Goal: Task Accomplishment & Management: Use online tool/utility

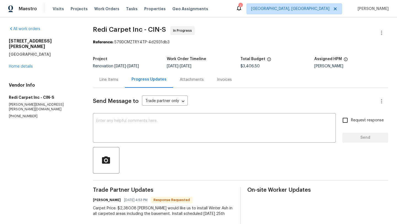
scroll to position [41, 0]
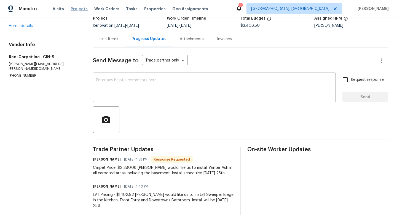
click at [80, 9] on span "Projects" at bounding box center [79, 9] width 17 height 6
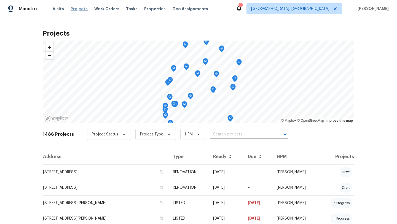
click at [74, 10] on span "Projects" at bounding box center [79, 9] width 17 height 6
click at [145, 6] on span "Properties" at bounding box center [155, 9] width 22 height 6
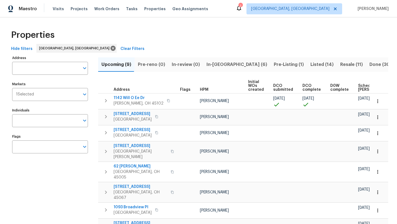
click at [242, 6] on icon at bounding box center [239, 8] width 7 height 7
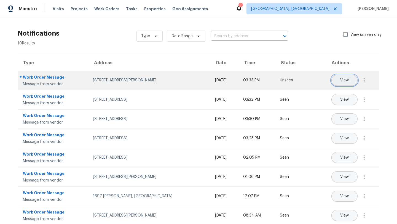
click at [343, 79] on span "View" at bounding box center [344, 80] width 9 height 4
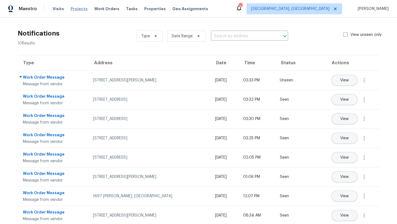
click at [83, 8] on span "Projects" at bounding box center [79, 9] width 17 height 6
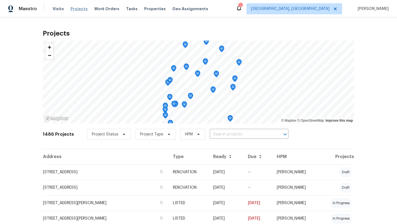
click at [81, 10] on span "Projects" at bounding box center [79, 9] width 17 height 6
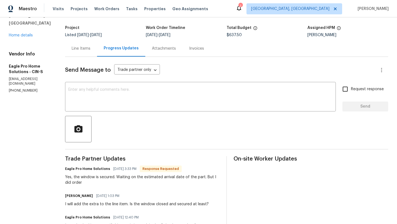
scroll to position [32, 0]
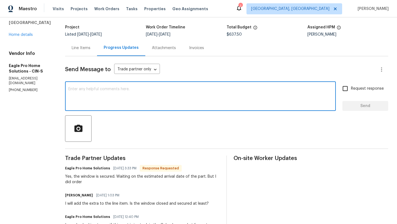
click at [164, 100] on textarea at bounding box center [200, 96] width 264 height 19
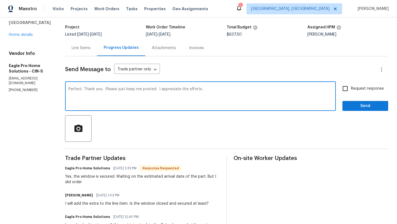
type textarea "Perfect. Thank you. Please just keep me posted. I appreciate the efforts."
click at [356, 104] on span "Send" at bounding box center [365, 106] width 37 height 7
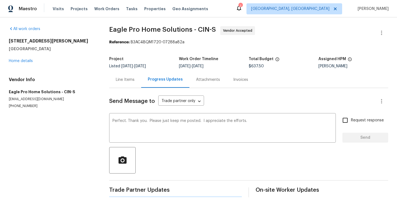
scroll to position [0, 0]
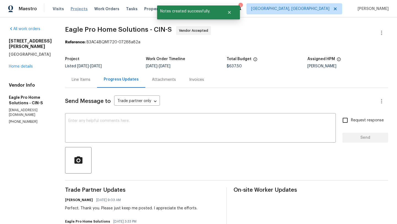
click at [79, 9] on span "Projects" at bounding box center [79, 9] width 17 height 6
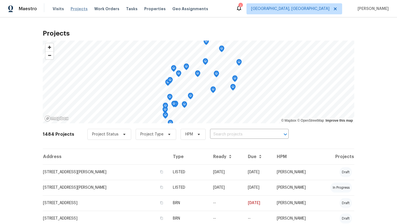
click at [79, 9] on span "Projects" at bounding box center [79, 9] width 17 height 6
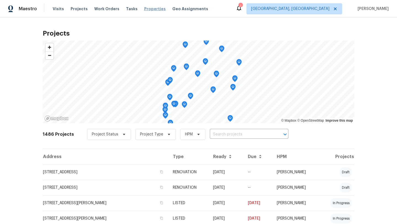
click at [149, 10] on span "Properties" at bounding box center [155, 9] width 22 height 6
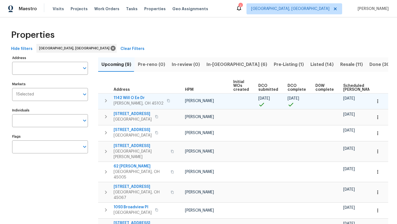
scroll to position [0, 61]
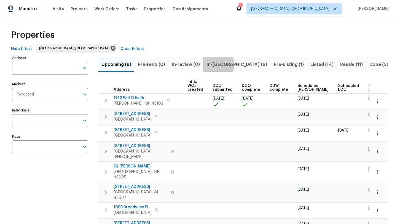
click at [214, 64] on span "In-[GEOGRAPHIC_DATA] (6)" at bounding box center [237, 65] width 61 height 8
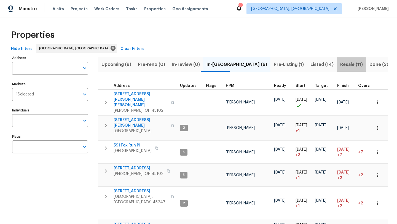
click at [340, 63] on span "Resale (11)" at bounding box center [351, 65] width 23 height 8
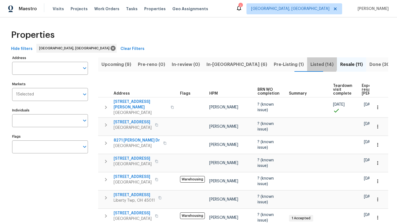
click at [311, 63] on span "Listed (14)" at bounding box center [322, 65] width 23 height 8
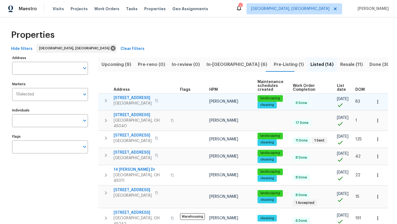
click at [130, 98] on span "[STREET_ADDRESS]" at bounding box center [133, 98] width 38 height 6
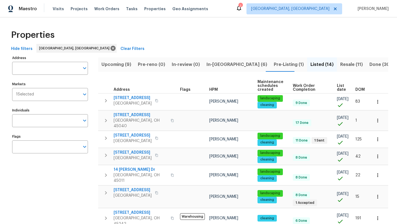
click at [97, 6] on div "Visits Projects Work Orders Tasks Properties Geo Assignments" at bounding box center [134, 8] width 162 height 11
click at [99, 9] on span "Work Orders" at bounding box center [106, 9] width 25 height 6
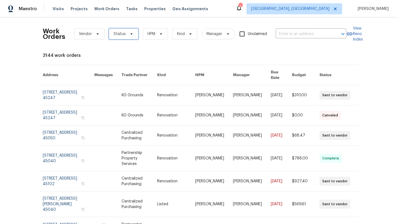
click at [122, 36] on span "Status" at bounding box center [120, 34] width 12 height 6
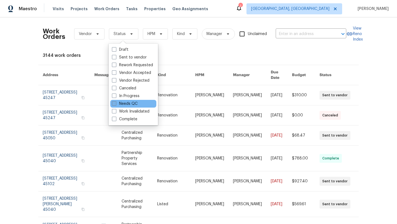
click at [126, 104] on label "Needs QC" at bounding box center [125, 104] width 26 height 6
click at [116, 104] on input "Needs QC" at bounding box center [114, 103] width 4 height 4
checkbox input "true"
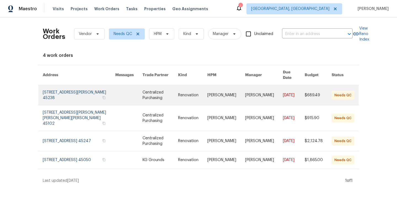
click at [178, 94] on link at bounding box center [161, 95] width 36 height 20
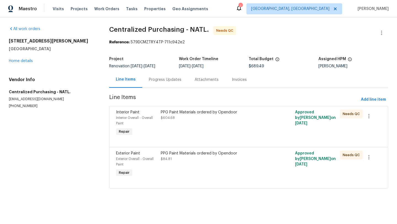
click at [206, 135] on div "PPG Paint Materials ordered by Opendoor $604.68" at bounding box center [215, 123] width 112 height 31
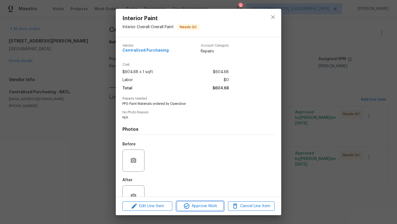
click at [187, 208] on icon "button" at bounding box center [187, 206] width 6 height 6
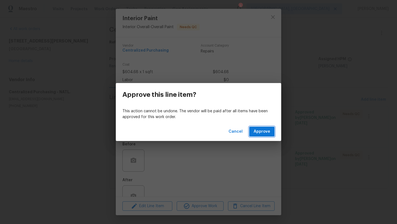
click at [258, 132] on span "Approve" at bounding box center [262, 131] width 17 height 7
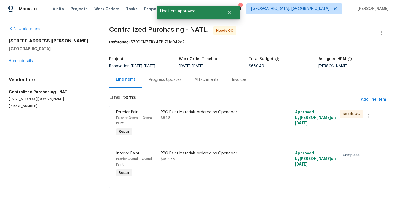
click at [202, 120] on div "PPG Paint Materials ordered by Opendoor $84.81" at bounding box center [215, 115] width 109 height 11
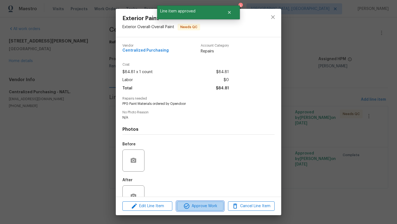
click at [197, 203] on span "Approve Work" at bounding box center [199, 206] width 43 height 7
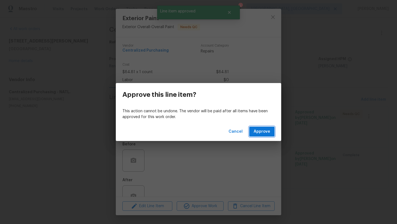
click at [256, 130] on span "Approve" at bounding box center [262, 131] width 17 height 7
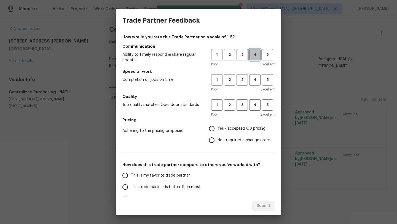
click at [252, 54] on span "4" at bounding box center [255, 55] width 10 height 6
click at [239, 55] on span "3" at bounding box center [242, 55] width 10 height 6
click at [242, 75] on button "3" at bounding box center [242, 79] width 11 height 11
click at [244, 103] on span "3" at bounding box center [242, 105] width 10 height 6
click at [234, 126] on span "Yes - accepted OD pricing" at bounding box center [242, 129] width 48 height 6
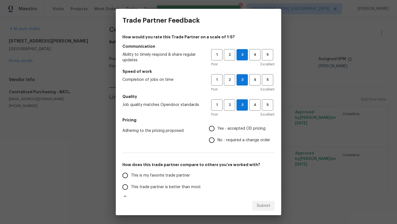
click at [218, 126] on input "Yes - accepted OD pricing" at bounding box center [212, 129] width 12 height 12
radio input "true"
click at [159, 182] on label "This trade partner is better than most" at bounding box center [162, 187] width 87 height 12
click at [131, 182] on input "This trade partner is better than most" at bounding box center [125, 187] width 12 height 12
radio input "false"
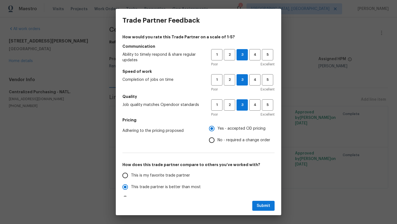
click at [159, 177] on span "This is my favorite trade partner" at bounding box center [160, 176] width 59 height 6
click at [131, 177] on input "This is my favorite trade partner" at bounding box center [125, 176] width 12 height 12
click at [257, 204] on span "Submit" at bounding box center [264, 205] width 14 height 7
radio input "true"
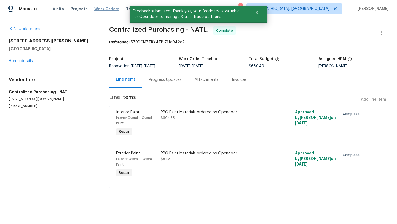
click at [102, 10] on span "Work Orders" at bounding box center [106, 9] width 25 height 6
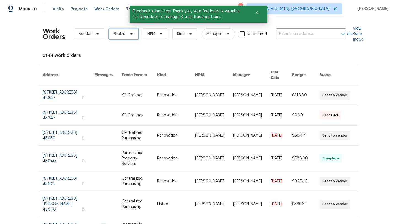
click at [129, 34] on icon at bounding box center [131, 34] width 4 height 4
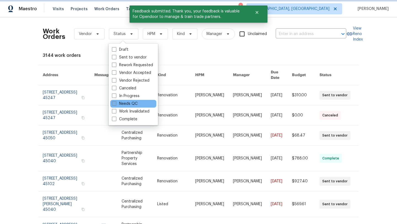
click at [125, 103] on label "Needs QC" at bounding box center [125, 104] width 26 height 6
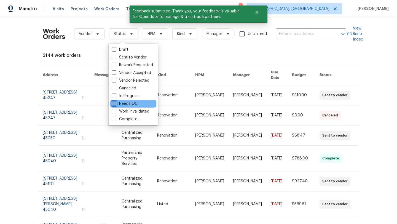
click at [116, 103] on input "Needs QC" at bounding box center [114, 103] width 4 height 4
checkbox input "true"
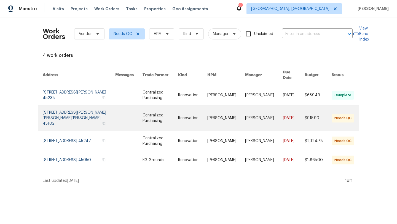
click at [160, 116] on link at bounding box center [161, 117] width 36 height 25
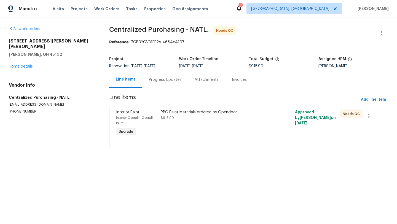
click at [181, 127] on div "PPG Paint Materials ordered by Opendoor $915.90" at bounding box center [215, 123] width 112 height 31
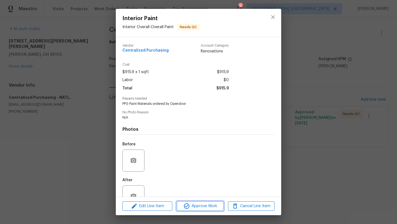
click at [192, 206] on span "Approve Work" at bounding box center [199, 206] width 43 height 7
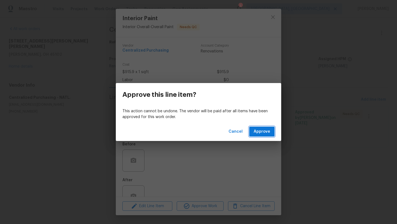
click at [259, 135] on button "Approve" at bounding box center [261, 132] width 25 height 10
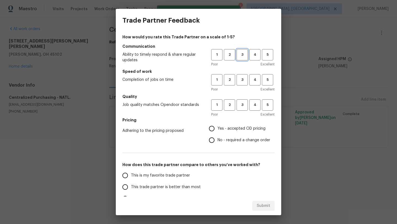
click at [246, 54] on span "3" at bounding box center [242, 55] width 10 height 6
click at [248, 83] on div "1 2 3 4 5" at bounding box center [242, 79] width 63 height 11
click at [245, 82] on span "3" at bounding box center [242, 80] width 10 height 6
click at [246, 102] on span "3" at bounding box center [242, 105] width 10 height 6
click at [230, 127] on span "Yes - accepted OD pricing" at bounding box center [242, 129] width 48 height 6
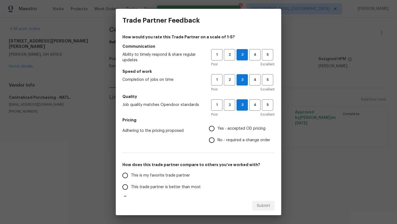
click at [218, 127] on input "Yes - accepted OD pricing" at bounding box center [212, 129] width 12 height 12
radio input "true"
click at [135, 171] on label "This is my favorite trade partner" at bounding box center [162, 176] width 87 height 12
click at [131, 171] on input "This is my favorite trade partner" at bounding box center [125, 176] width 12 height 12
click at [269, 208] on span "Submit" at bounding box center [264, 205] width 14 height 7
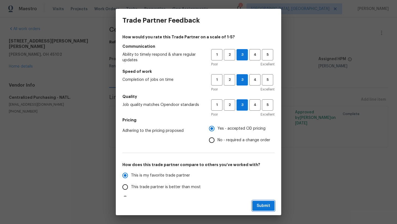
radio input "true"
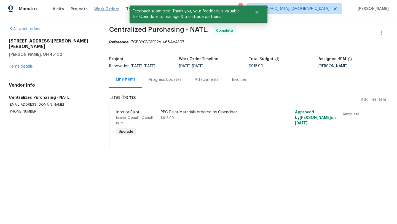
click at [103, 11] on span "Work Orders" at bounding box center [106, 9] width 25 height 6
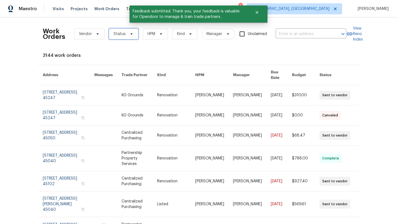
click at [133, 34] on span "Status" at bounding box center [124, 33] width 30 height 11
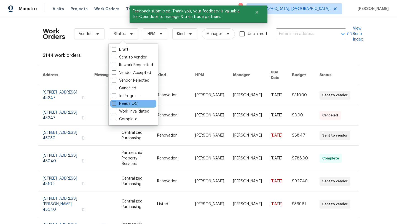
click at [135, 101] on label "Needs QC" at bounding box center [125, 104] width 26 height 6
click at [116, 101] on input "Needs QC" at bounding box center [114, 103] width 4 height 4
checkbox input "true"
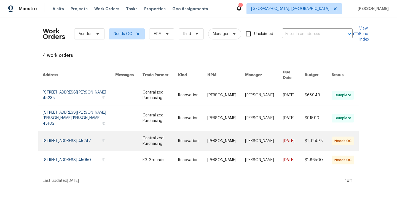
click at [159, 131] on link at bounding box center [161, 141] width 36 height 20
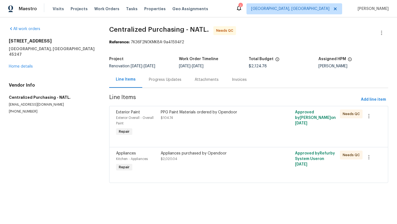
click at [176, 115] on div "PPG Paint Materials ordered by Opendoor $104.74" at bounding box center [215, 115] width 109 height 11
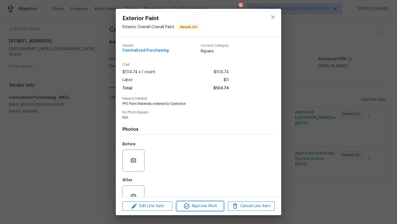
click at [193, 206] on span "Approve Work" at bounding box center [199, 206] width 43 height 7
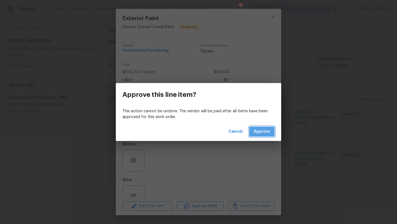
click at [254, 130] on button "Approve" at bounding box center [261, 132] width 25 height 10
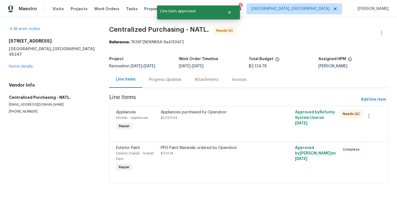
click at [191, 124] on div "Appliances purchased by Opendoor $2,020.04" at bounding box center [215, 120] width 112 height 25
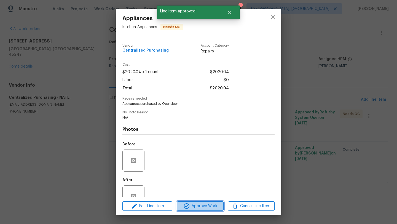
click at [189, 207] on icon "button" at bounding box center [186, 206] width 7 height 7
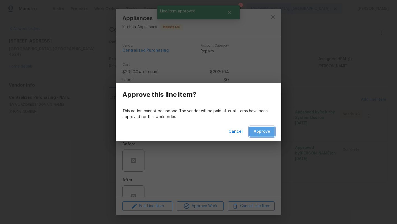
click at [263, 128] on button "Approve" at bounding box center [261, 132] width 25 height 10
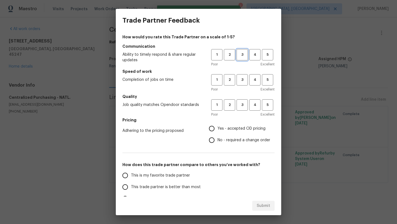
click at [245, 57] on span "3" at bounding box center [242, 55] width 10 height 6
click at [246, 77] on span "3" at bounding box center [242, 80] width 10 height 6
click at [244, 101] on button "3" at bounding box center [242, 104] width 11 height 11
click at [234, 124] on label "Yes - accepted OD pricing" at bounding box center [238, 129] width 64 height 12
click at [218, 124] on input "Yes - accepted OD pricing" at bounding box center [212, 129] width 12 height 12
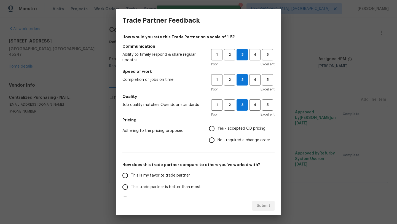
radio input "true"
click at [155, 174] on span "This is my favorite trade partner" at bounding box center [160, 176] width 59 height 6
click at [131, 174] on input "This is my favorite trade partner" at bounding box center [125, 176] width 12 height 12
click at [265, 196] on div "Submit" at bounding box center [199, 205] width 166 height 19
click at [265, 200] on div "Submit" at bounding box center [199, 205] width 166 height 19
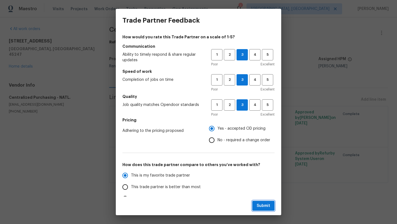
click at [265, 205] on span "Submit" at bounding box center [264, 205] width 14 height 7
radio input "true"
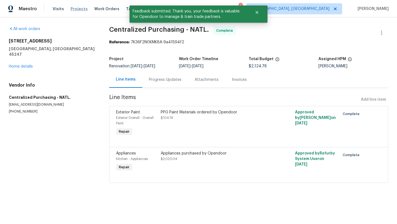
click at [83, 7] on span "Projects" at bounding box center [79, 9] width 17 height 6
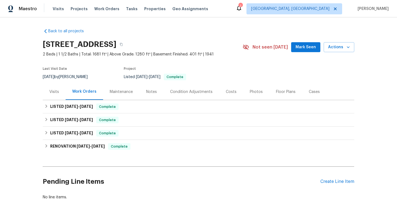
click at [145, 93] on div "Notes" at bounding box center [152, 92] width 24 height 16
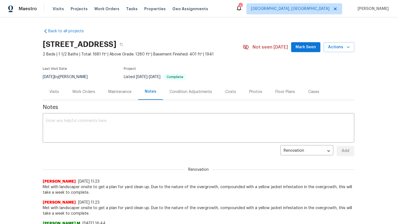
click at [88, 91] on div "Work Orders" at bounding box center [83, 92] width 23 height 6
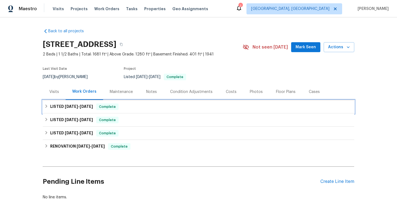
click at [89, 110] on h6 "LISTED 7/16/25 - 7/21/25" at bounding box center [71, 106] width 43 height 7
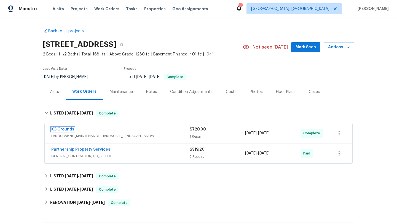
click at [73, 130] on link "KG Grounds" at bounding box center [62, 129] width 23 height 4
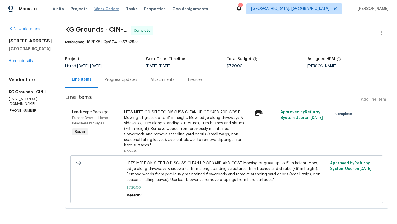
click at [108, 7] on span "Work Orders" at bounding box center [106, 9] width 25 height 6
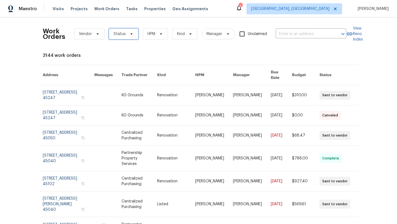
click at [129, 37] on span "Status" at bounding box center [124, 33] width 30 height 11
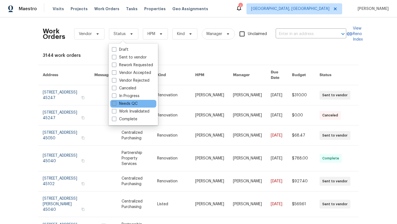
click at [126, 104] on label "Needs QC" at bounding box center [125, 104] width 26 height 6
click at [116, 104] on input "Needs QC" at bounding box center [114, 103] width 4 height 4
checkbox input "true"
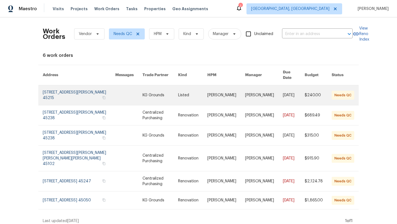
click at [226, 92] on link at bounding box center [226, 95] width 38 height 20
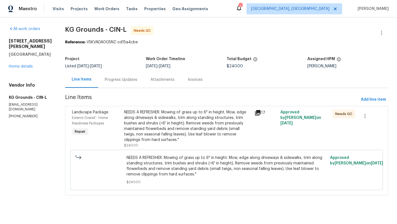
click at [174, 140] on div "NEEDS A REFRESHER. Mowing of grass up to 6" in height. Mow, edge along driveway…" at bounding box center [187, 126] width 127 height 33
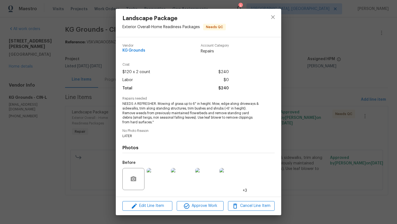
click at [160, 182] on img at bounding box center [158, 179] width 22 height 22
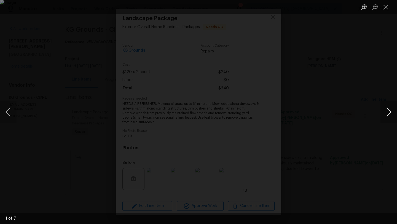
click at [386, 121] on button "Next image" at bounding box center [389, 112] width 17 height 22
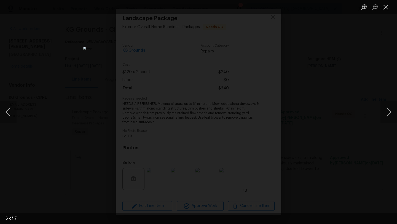
click at [388, 10] on button "Close lightbox" at bounding box center [386, 7] width 11 height 10
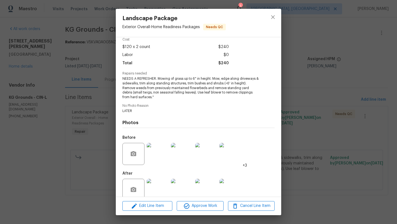
scroll to position [35, 0]
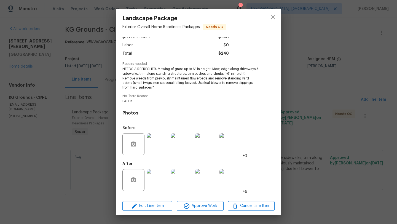
click at [154, 175] on img at bounding box center [158, 180] width 22 height 22
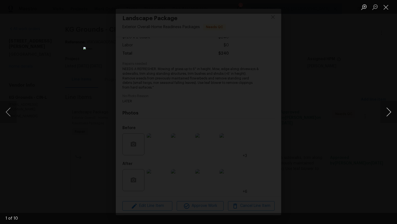
click at [388, 114] on button "Next image" at bounding box center [389, 112] width 17 height 22
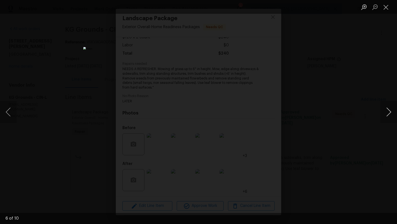
click at [388, 114] on button "Next image" at bounding box center [389, 112] width 17 height 22
click at [9, 118] on button "Previous image" at bounding box center [8, 112] width 17 height 22
click at [392, 108] on button "Next image" at bounding box center [389, 112] width 17 height 22
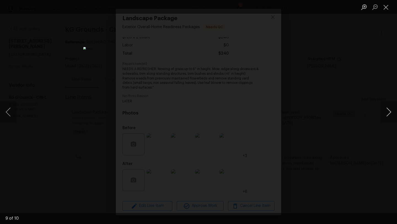
click at [392, 108] on button "Next image" at bounding box center [389, 112] width 17 height 22
click at [387, 6] on button "Close lightbox" at bounding box center [386, 7] width 11 height 10
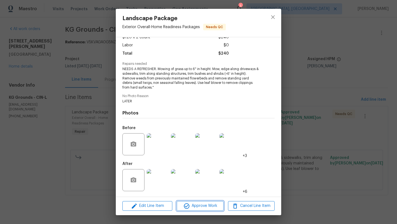
click at [188, 209] on icon "button" at bounding box center [186, 206] width 7 height 7
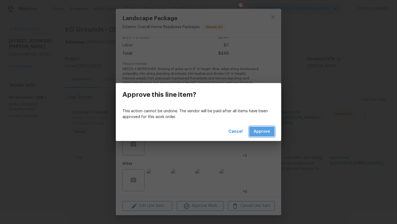
click at [257, 132] on span "Approve" at bounding box center [262, 131] width 17 height 7
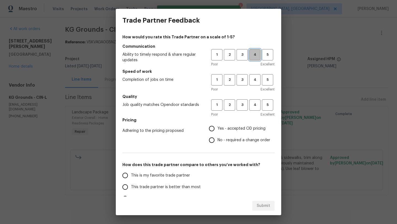
click at [254, 54] on span "4" at bounding box center [255, 55] width 10 height 6
click at [252, 84] on button "4" at bounding box center [254, 79] width 11 height 11
click at [251, 108] on button "4" at bounding box center [254, 104] width 11 height 11
click at [234, 128] on span "Yes - accepted OD pricing" at bounding box center [242, 129] width 48 height 6
click at [218, 128] on input "Yes - accepted OD pricing" at bounding box center [212, 129] width 12 height 12
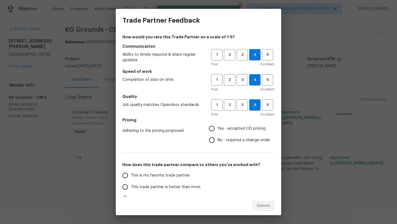
radio input "true"
click at [156, 182] on label "This trade partner is better than most" at bounding box center [162, 187] width 87 height 12
click at [131, 182] on input "This trade partner is better than most" at bounding box center [125, 187] width 12 height 12
radio input "false"
click at [155, 173] on span "This is my favorite trade partner" at bounding box center [160, 176] width 59 height 6
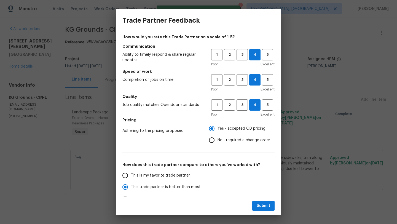
click at [131, 173] on input "This is my favorite trade partner" at bounding box center [125, 176] width 12 height 12
click at [268, 202] on button "Submit" at bounding box center [263, 206] width 22 height 10
radio input "true"
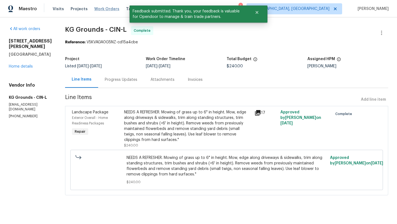
click at [97, 9] on span "Work Orders" at bounding box center [106, 9] width 25 height 6
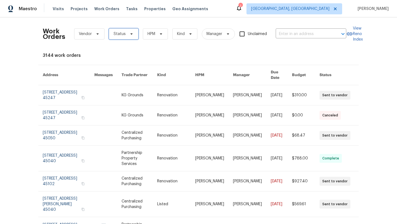
click at [128, 36] on span "Status" at bounding box center [124, 33] width 30 height 11
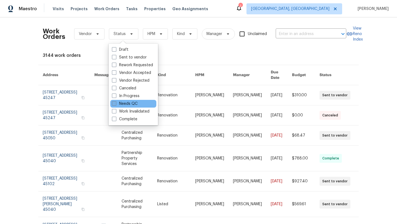
click at [125, 104] on label "Needs QC" at bounding box center [125, 104] width 26 height 6
click at [116, 104] on input "Needs QC" at bounding box center [114, 103] width 4 height 4
checkbox input "true"
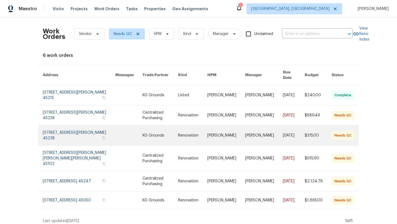
click at [170, 129] on link at bounding box center [161, 136] width 36 height 20
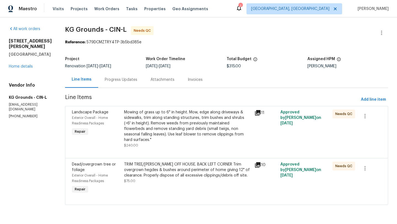
click at [194, 119] on div "Mowing of grass up to 6" in height. Mow, edge along driveways & sidewalks, trim…" at bounding box center [187, 126] width 127 height 33
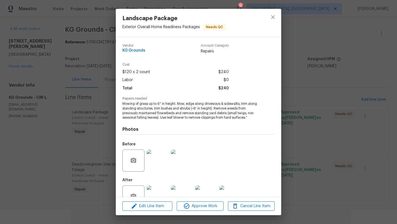
click at [163, 190] on img at bounding box center [158, 196] width 22 height 22
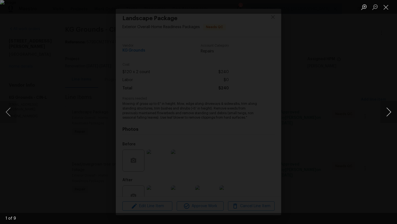
click at [391, 106] on button "Next image" at bounding box center [389, 112] width 17 height 22
click at [390, 106] on button "Next image" at bounding box center [389, 112] width 17 height 22
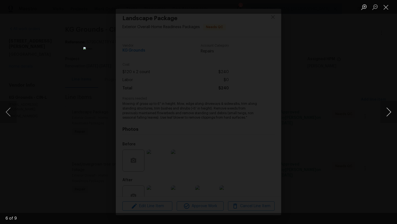
click at [390, 106] on button "Next image" at bounding box center [389, 112] width 17 height 22
click at [385, 8] on button "Close lightbox" at bounding box center [386, 7] width 11 height 10
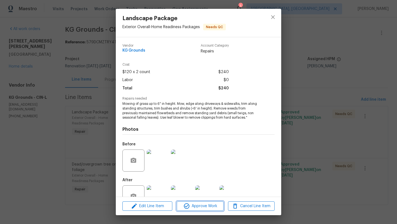
click at [184, 209] on icon "button" at bounding box center [186, 206] width 7 height 7
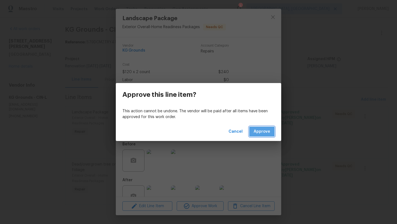
click at [267, 132] on span "Approve" at bounding box center [262, 131] width 17 height 7
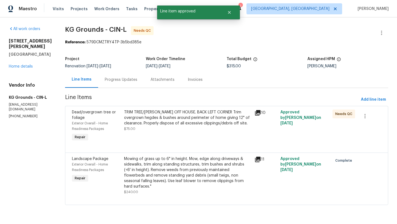
click at [204, 151] on div "Dead/overgrown tree or foliage Exterior Overall - Home Readiness Packages Repai…" at bounding box center [226, 129] width 323 height 47
click at [194, 127] on div "TRIM TREE/BUSH OFF HOUSE. BACK LEFT CORNER Trim overgrown hegdes & bushes aroun…" at bounding box center [187, 121] width 127 height 22
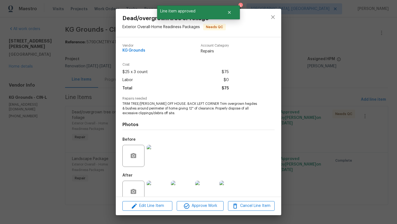
click at [160, 187] on img at bounding box center [158, 192] width 22 height 22
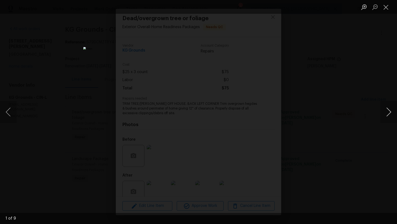
click at [388, 110] on button "Next image" at bounding box center [389, 112] width 17 height 22
click at [388, 10] on button "Close lightbox" at bounding box center [386, 7] width 11 height 10
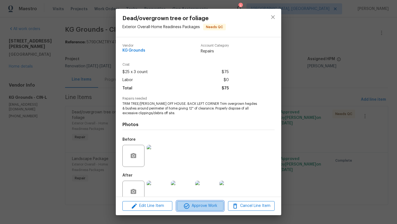
click at [199, 204] on span "Approve Work" at bounding box center [199, 205] width 43 height 7
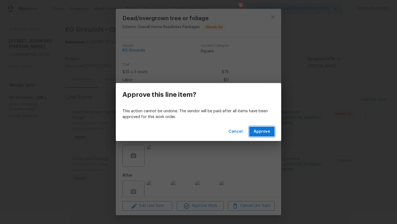
click at [264, 134] on span "Approve" at bounding box center [262, 131] width 17 height 7
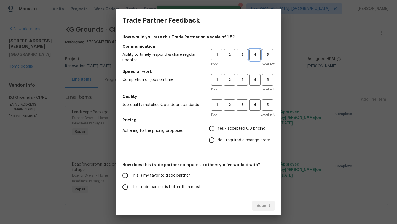
click at [258, 59] on button "4" at bounding box center [254, 54] width 11 height 11
click at [257, 81] on span "4" at bounding box center [255, 80] width 10 height 6
click at [254, 102] on span "4" at bounding box center [255, 105] width 10 height 6
click at [234, 126] on span "Yes - accepted OD pricing" at bounding box center [242, 129] width 48 height 6
click at [218, 126] on input "Yes - accepted OD pricing" at bounding box center [212, 129] width 12 height 12
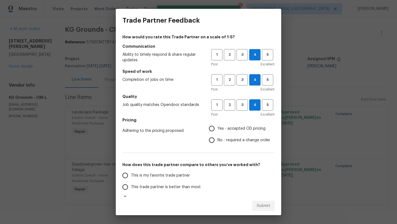
radio input "true"
click at [149, 177] on span "This is my favorite trade partner" at bounding box center [160, 176] width 59 height 6
click at [131, 177] on input "This is my favorite trade partner" at bounding box center [125, 176] width 12 height 12
click at [260, 207] on span "Submit" at bounding box center [264, 205] width 14 height 7
radio input "true"
